Goal: Use online tool/utility: Utilize a website feature to perform a specific function

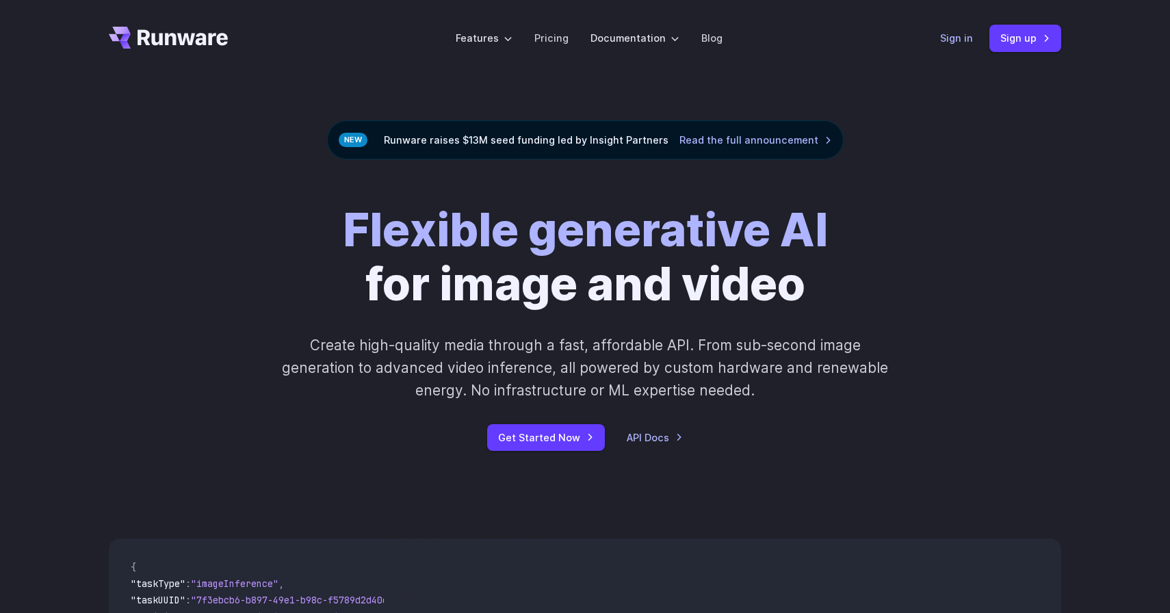
click at [942, 31] on link "Sign in" at bounding box center [956, 38] width 33 height 16
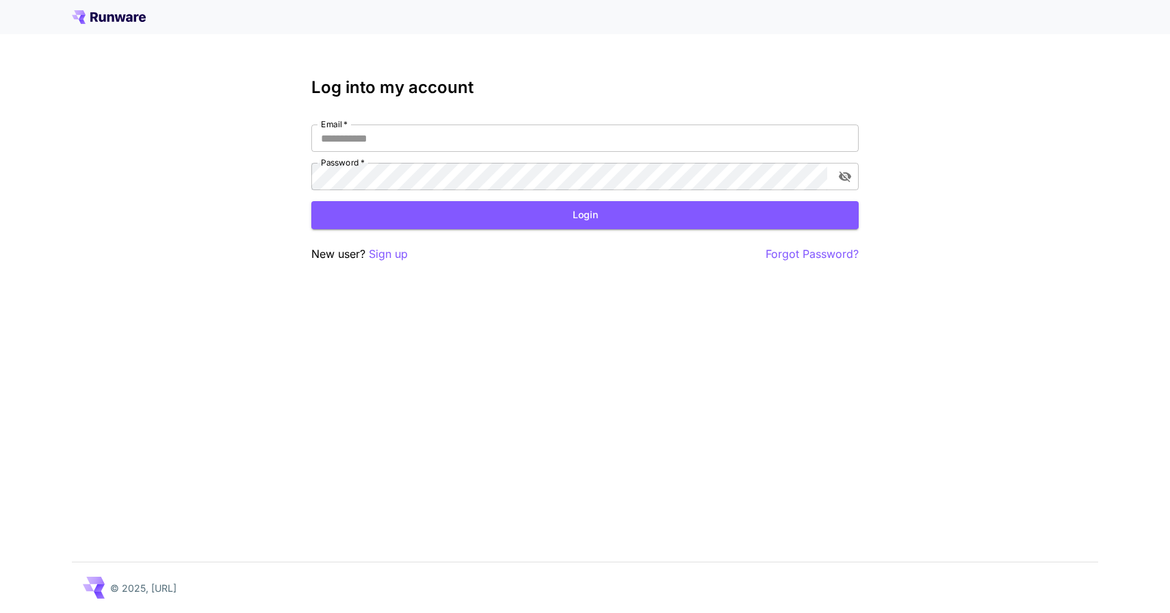
type input "**********"
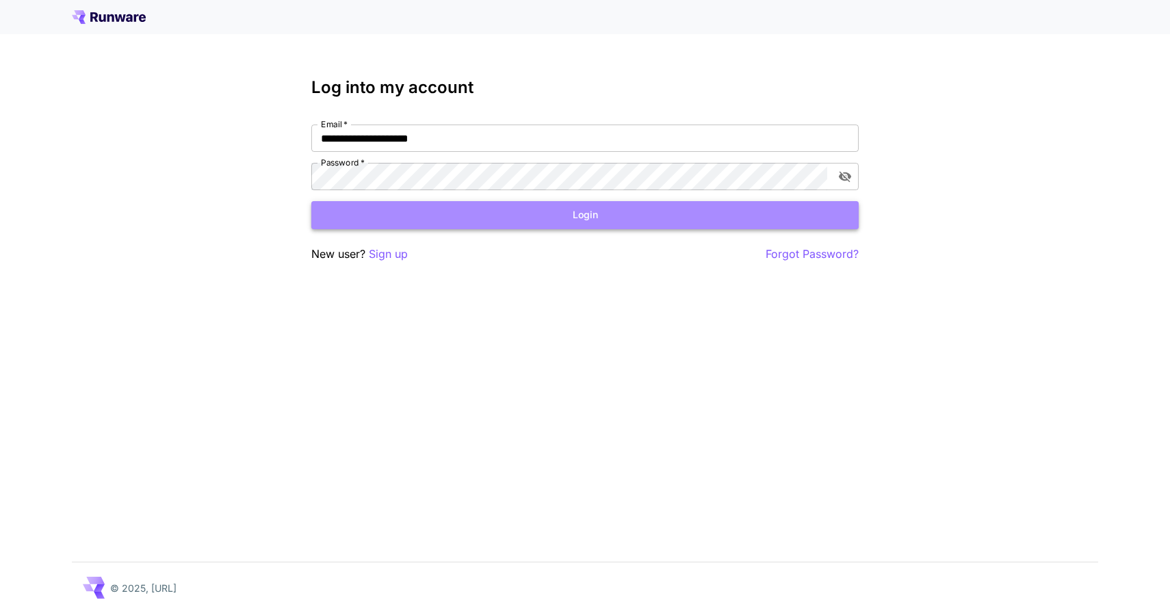
click at [535, 210] on button "Login" at bounding box center [584, 215] width 547 height 28
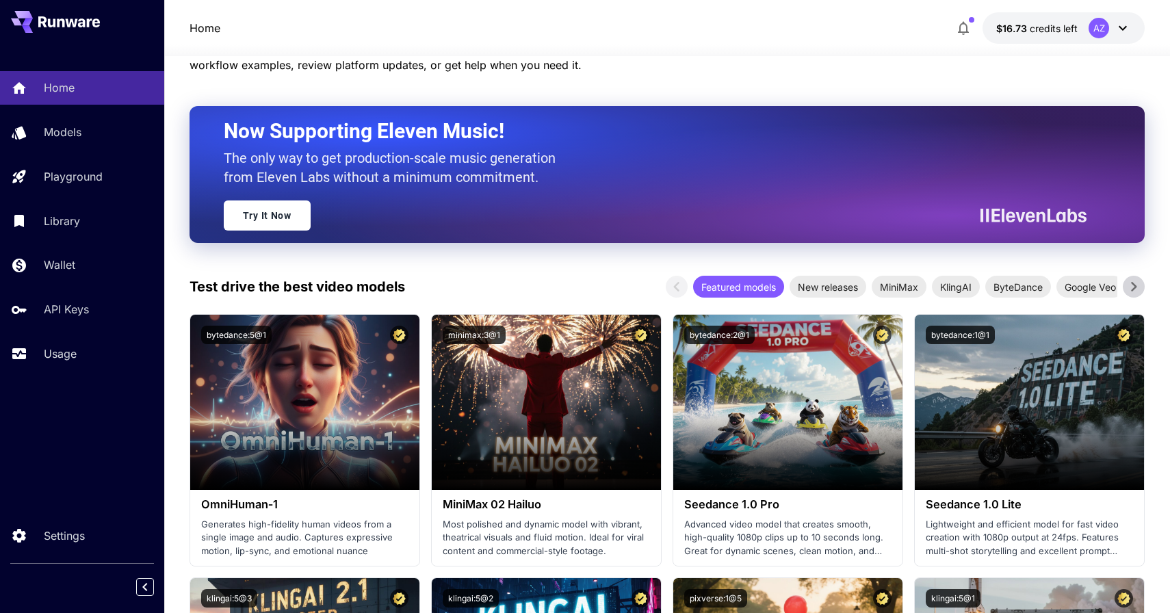
scroll to position [71, 0]
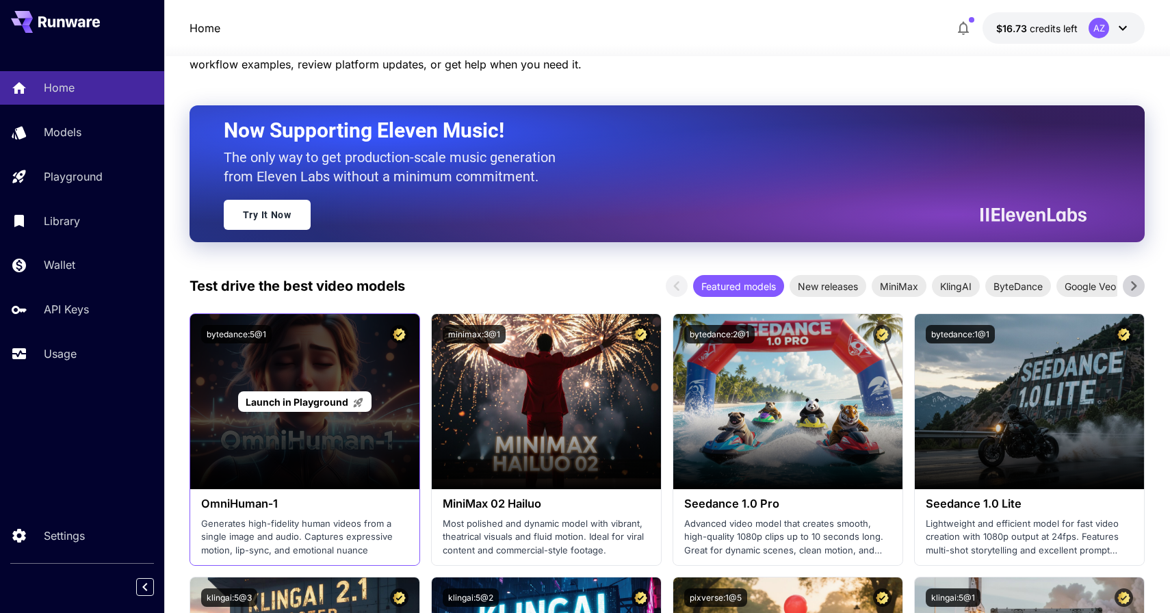
click at [306, 402] on span "Launch in Playground" at bounding box center [297, 402] width 103 height 12
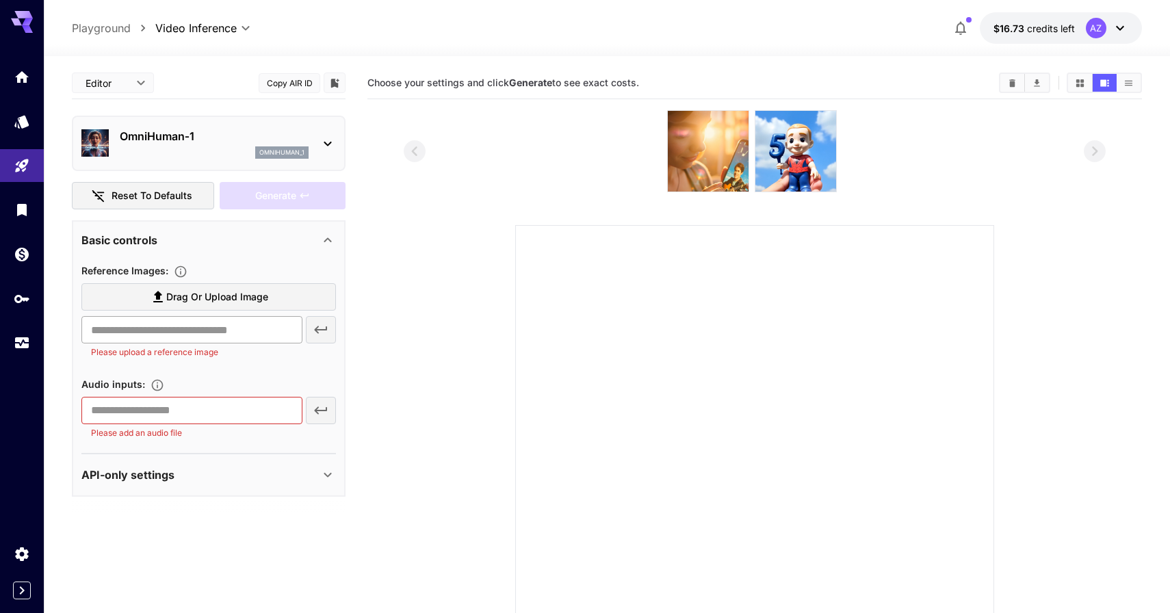
click at [262, 331] on input "text" at bounding box center [191, 329] width 221 height 27
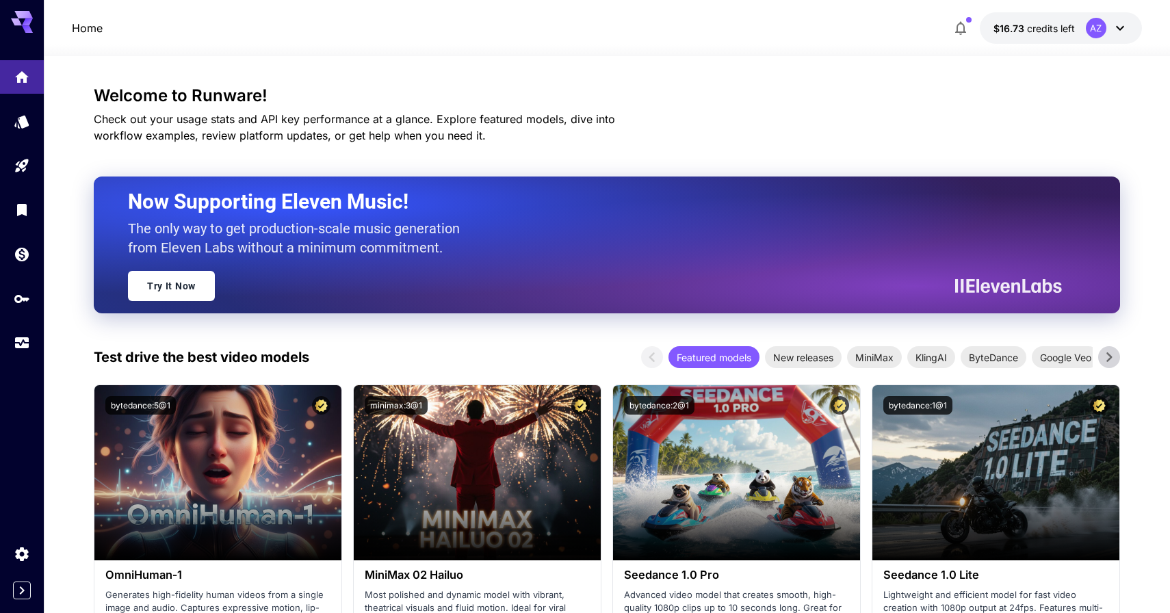
scroll to position [71, 0]
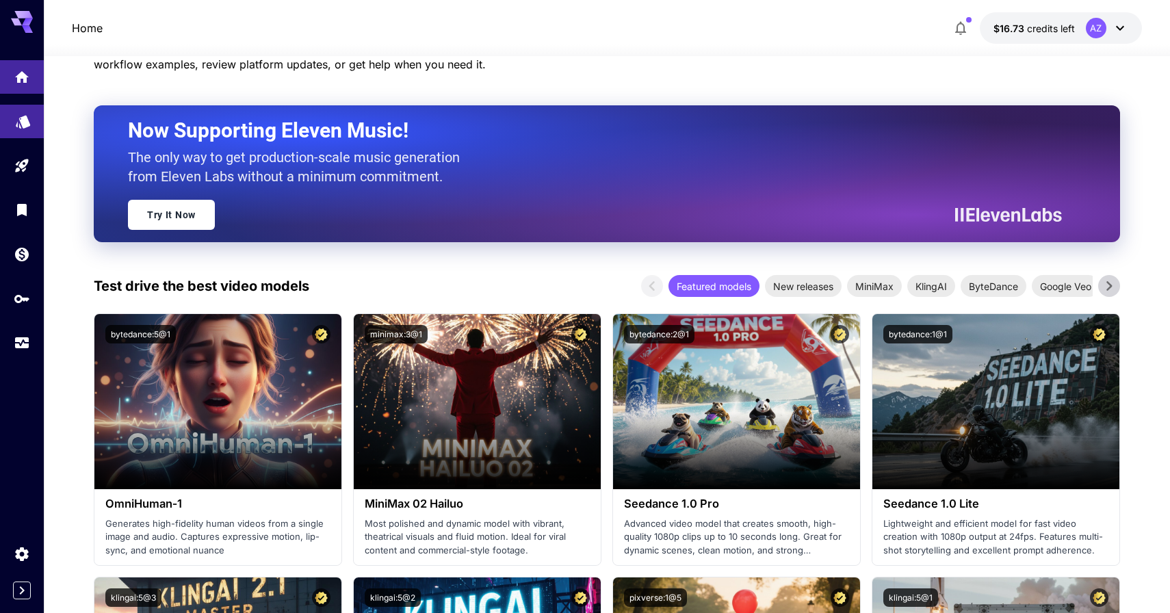
click at [20, 135] on link at bounding box center [22, 122] width 44 height 34
